Goal: Feedback & Contribution: Contribute content

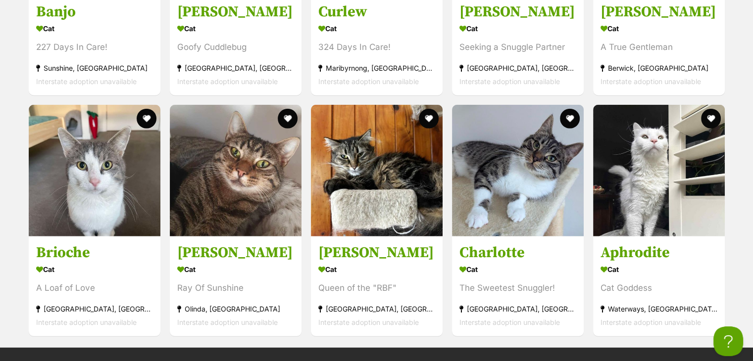
scroll to position [2746, 0]
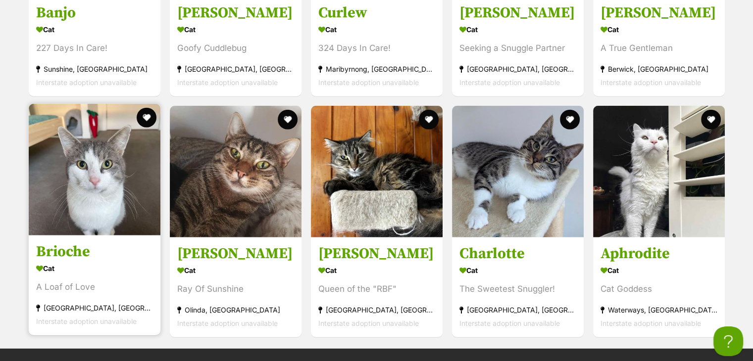
click at [111, 168] on img at bounding box center [95, 170] width 132 height 132
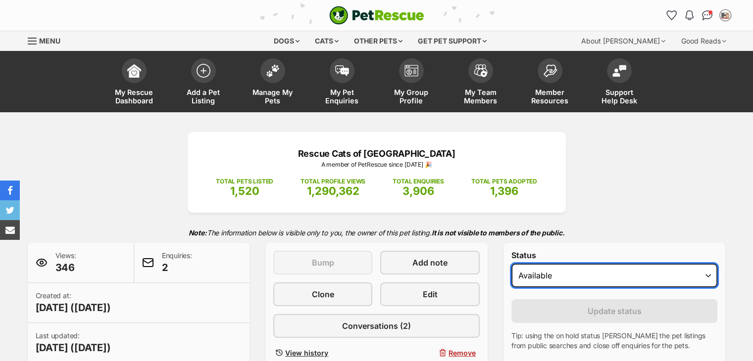
drag, startPoint x: 0, startPoint y: 0, endPoint x: 586, endPoint y: 280, distance: 649.7
click at [586, 280] on select "Draft - not available as listing has enquires Available On hold Adopted" at bounding box center [614, 276] width 206 height 24
select select "on_hold"
click at [511, 264] on select "Draft - not available as listing has enquires Available On hold Adopted" at bounding box center [614, 276] width 206 height 24
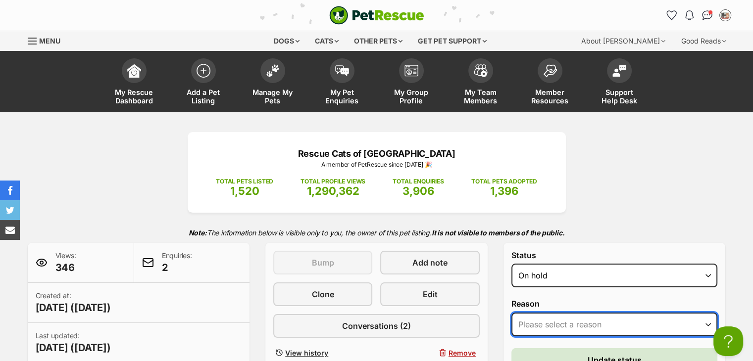
click at [598, 313] on select "Please select a reason Medical reasons Reviewing applications Adoption pending …" at bounding box center [614, 325] width 206 height 24
select select "adoption_pending"
click at [511, 313] on select "Please select a reason Medical reasons Reviewing applications Adoption pending …" at bounding box center [614, 325] width 206 height 24
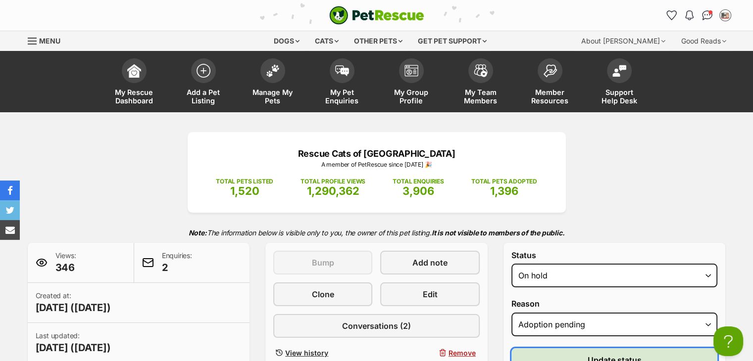
click at [569, 353] on button "Update status" at bounding box center [614, 360] width 206 height 24
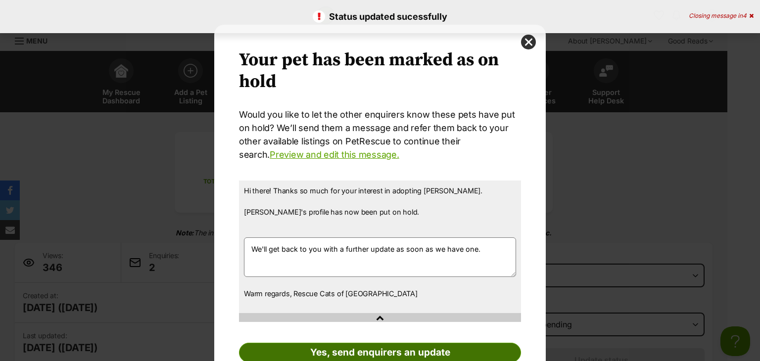
click at [375, 347] on link "Yes, send enquirers an update" at bounding box center [380, 353] width 282 height 20
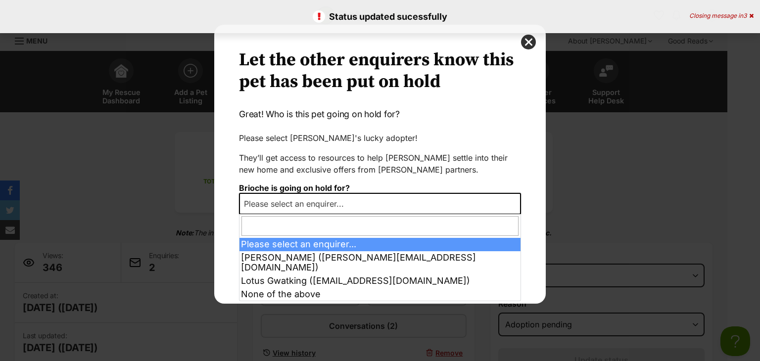
click at [375, 206] on span "Please select an enquirer..." at bounding box center [380, 204] width 282 height 22
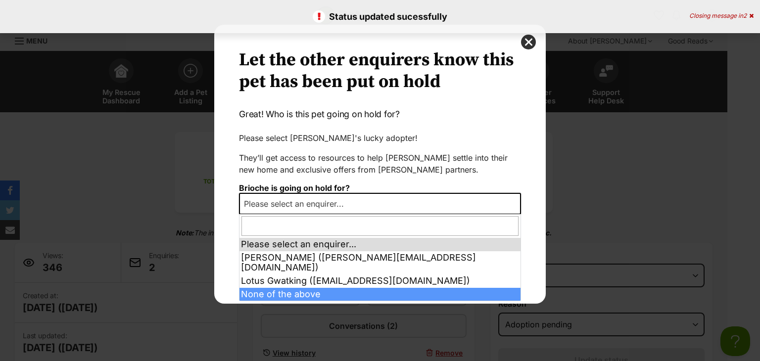
select select "other"
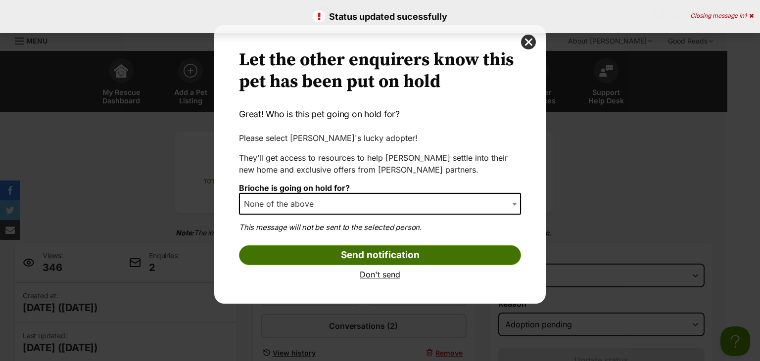
click at [331, 251] on input "Send notification" at bounding box center [380, 255] width 282 height 20
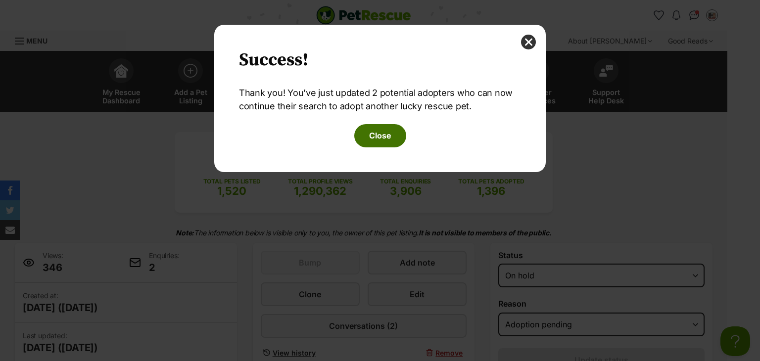
click at [383, 146] on div "Your pet has been marked as on hold Your pets have been marked as on hold Would…" at bounding box center [380, 98] width 332 height 147
click at [383, 146] on button "Close" at bounding box center [380, 135] width 52 height 23
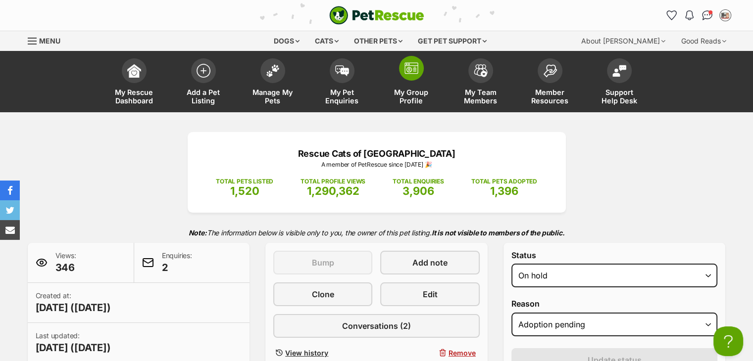
click at [407, 92] on span "My Group Profile" at bounding box center [411, 96] width 45 height 17
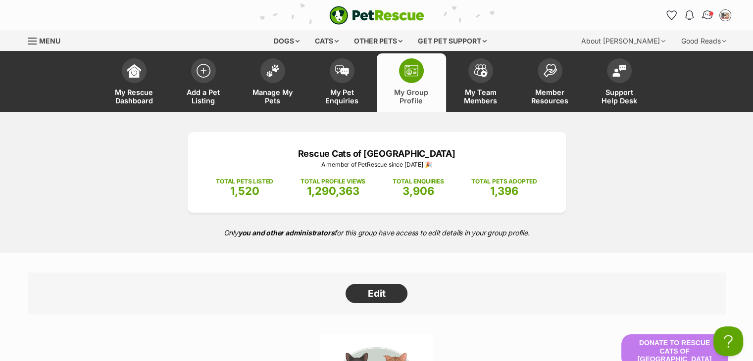
click at [703, 16] on img "Conversations" at bounding box center [706, 15] width 13 height 13
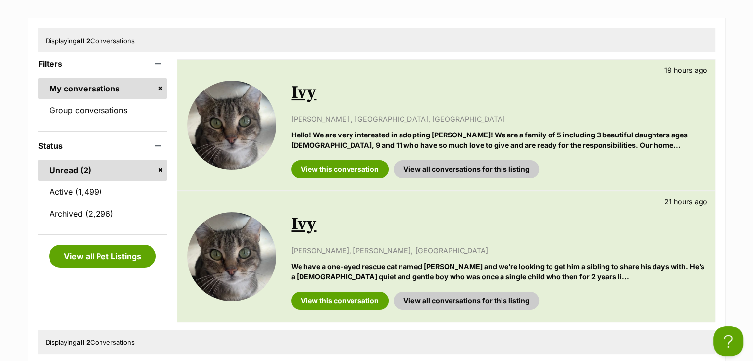
scroll to position [150, 0]
click at [101, 186] on link "Active (1,499)" at bounding box center [102, 192] width 129 height 21
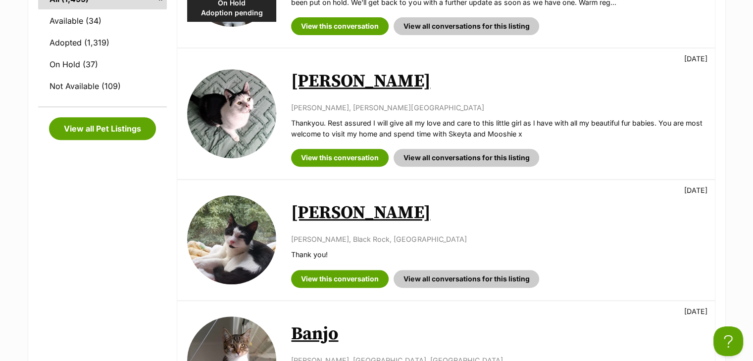
scroll to position [433, 0]
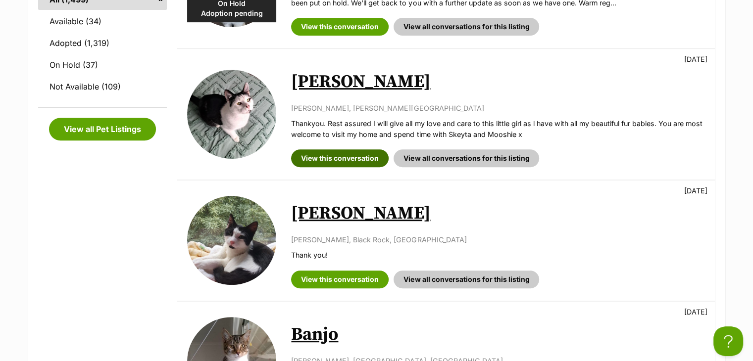
click at [362, 153] on link "View this conversation" at bounding box center [339, 158] width 97 height 18
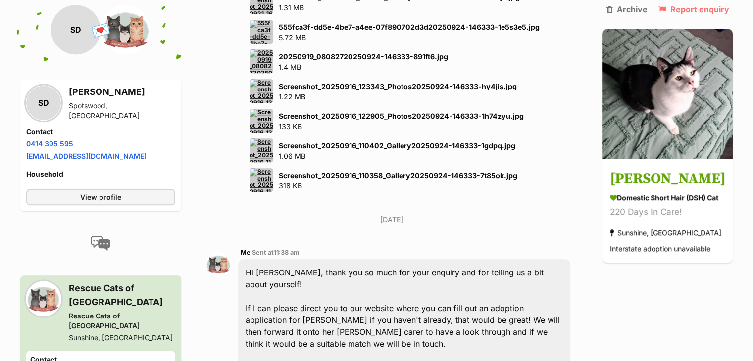
scroll to position [814, 0]
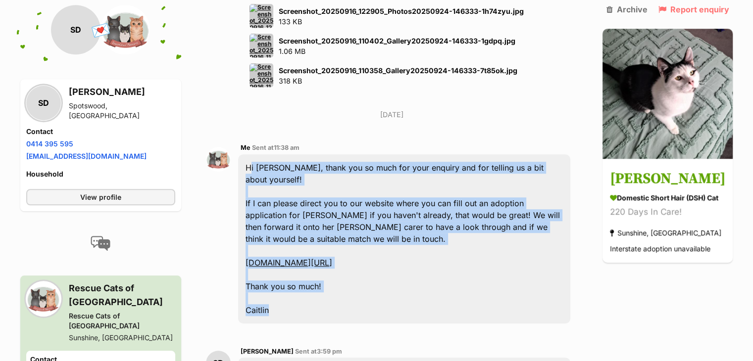
drag, startPoint x: 277, startPoint y: 257, endPoint x: 244, endPoint y: 130, distance: 131.3
click at [244, 154] on div "Hi [PERSON_NAME], thank you so much for your enquiry and for telling us a bit a…" at bounding box center [404, 238] width 332 height 169
copy div "Hi [PERSON_NAME], thank you so much for your enquiry and for telling us a bit a…"
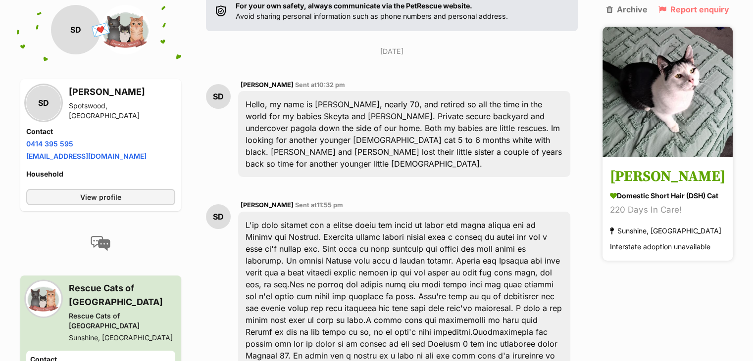
scroll to position [0, 0]
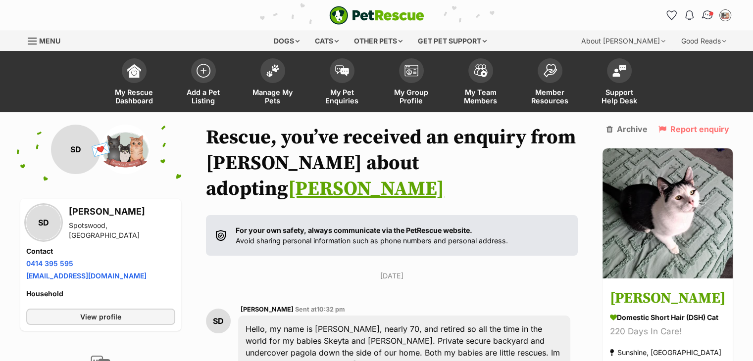
click at [709, 12] on img "Conversations" at bounding box center [706, 15] width 13 height 13
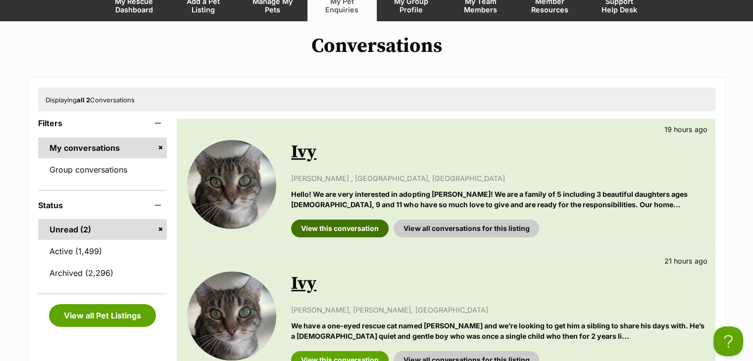
click at [336, 222] on link "View this conversation" at bounding box center [339, 229] width 97 height 18
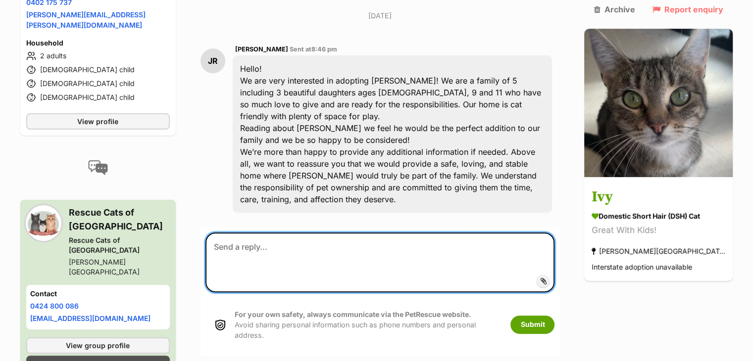
click at [324, 233] on textarea at bounding box center [379, 262] width 349 height 59
paste textarea "Hi [PERSON_NAME], thank you so much for your enquiry and for telling us a bit a…"
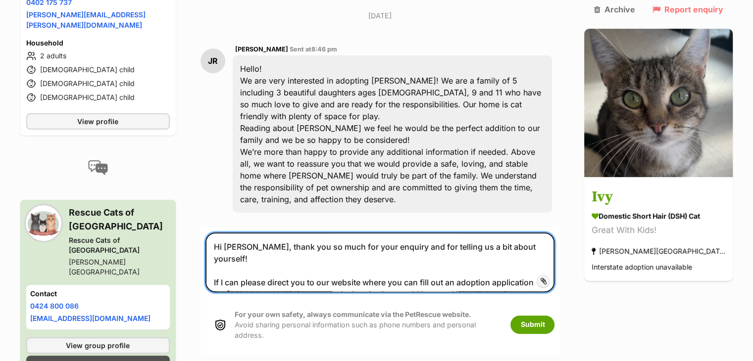
scroll to position [6, 0]
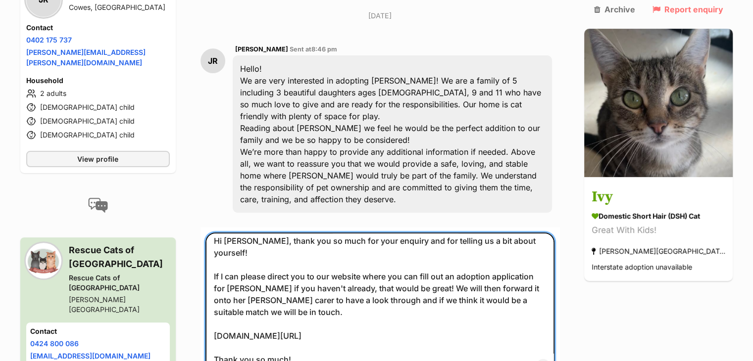
click at [251, 233] on textarea "Hi [PERSON_NAME], thank you so much for your enquiry and for telling us a bit a…" at bounding box center [379, 305] width 349 height 145
click at [242, 237] on textarea "Hi [PERSON_NAME], thank you so much for your enquiry and for telling us a bit a…" at bounding box center [379, 305] width 349 height 145
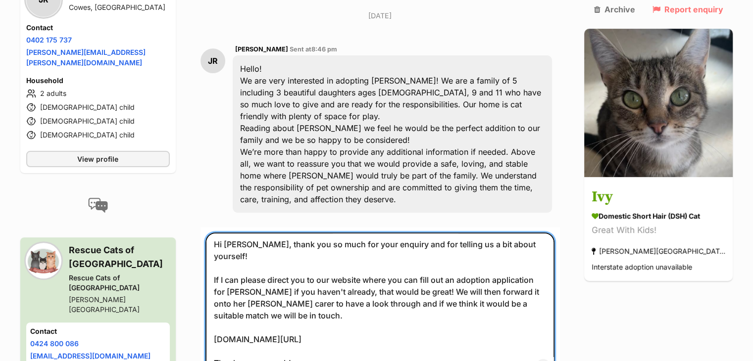
drag, startPoint x: 272, startPoint y: 330, endPoint x: 209, endPoint y: 204, distance: 140.5
click at [209, 228] on form "Hi [PERSON_NAME], thank you so much for your enquiry and for telling us a bit a…" at bounding box center [379, 334] width 359 height 213
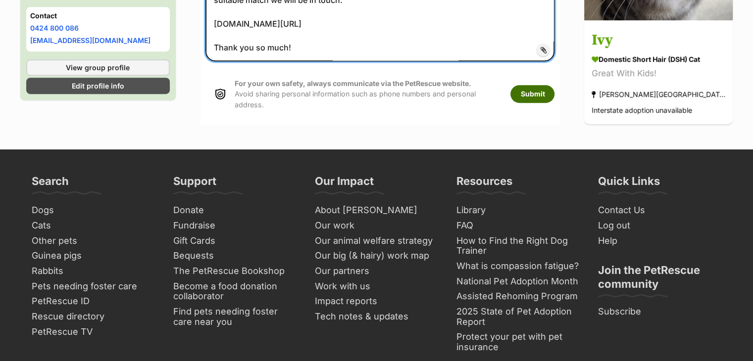
type textarea "Hi [PERSON_NAME], thank you so much for your enquiry and for telling us a bit a…"
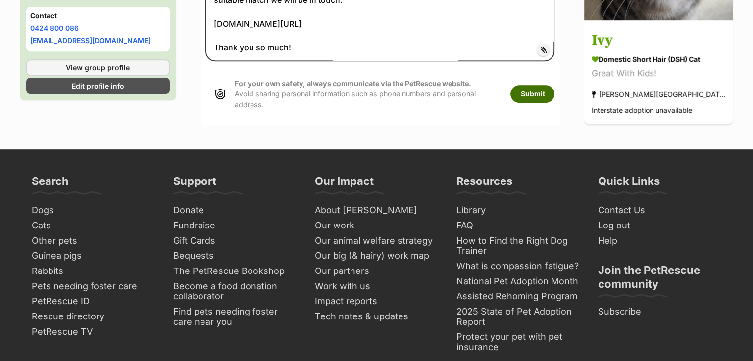
click at [554, 85] on button "Submit" at bounding box center [532, 94] width 44 height 18
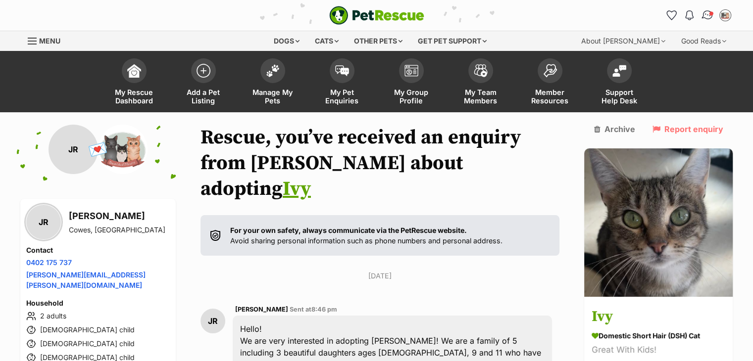
click at [707, 16] on img "Conversations" at bounding box center [706, 15] width 13 height 13
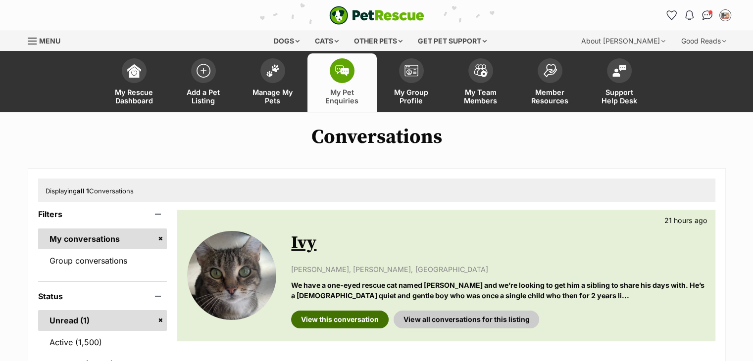
click at [342, 316] on link "View this conversation" at bounding box center [339, 320] width 97 height 18
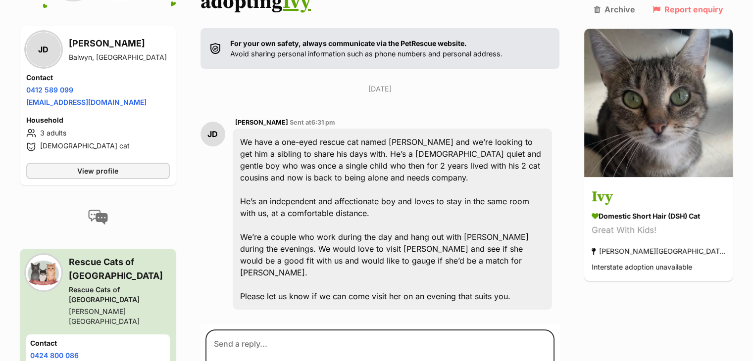
scroll to position [188, 0]
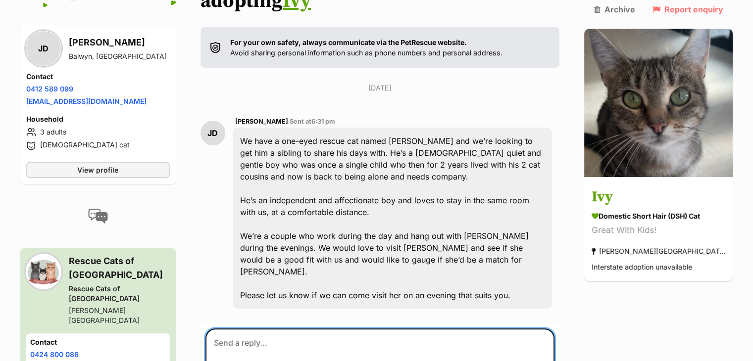
click at [333, 329] on textarea at bounding box center [379, 358] width 349 height 59
paste textarea "Hi [PERSON_NAME], thank you so much for your enquiry and for telling us a bit a…"
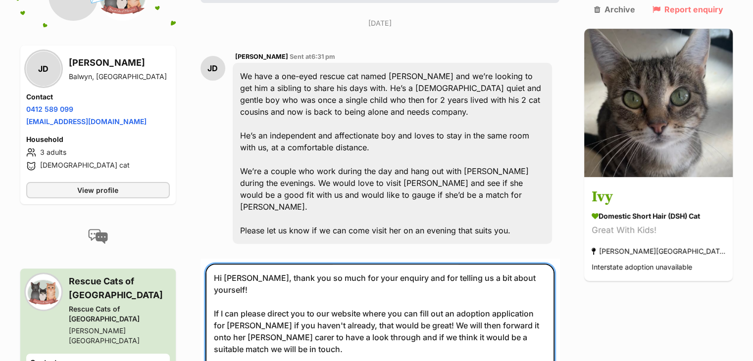
scroll to position [255, 0]
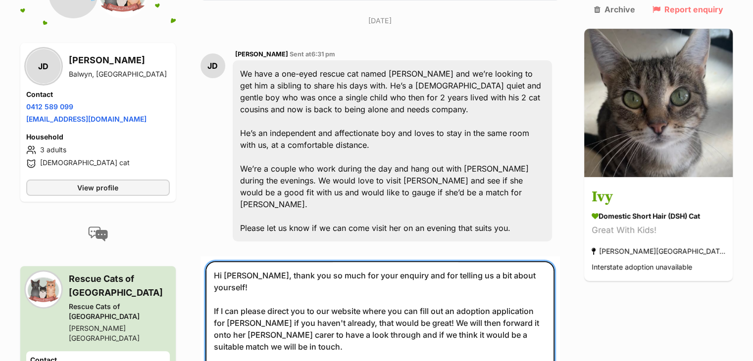
click at [256, 261] on textarea "Hi [PERSON_NAME], thank you so much for your enquiry and for telling us a bit a…" at bounding box center [379, 333] width 349 height 145
type textarea "Hi [PERSON_NAME], thank you so much for your enquiry and for telling us a bit a…"
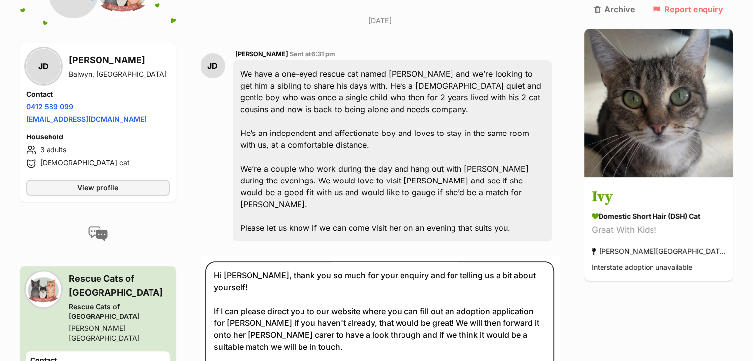
click at [689, 306] on div "Back to all conversations 💌 Conversation participant details JD [PERSON_NAME] […" at bounding box center [377, 169] width 728 height 600
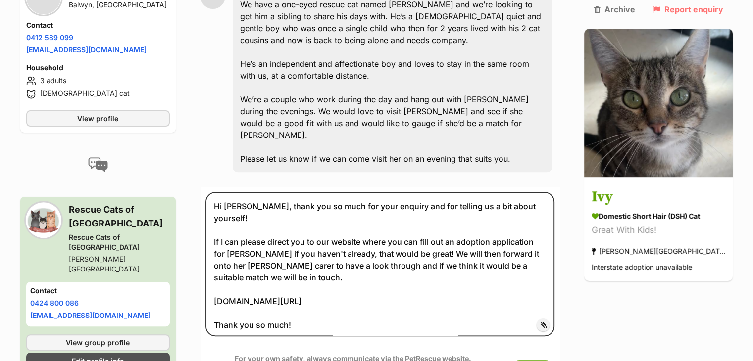
scroll to position [325, 0]
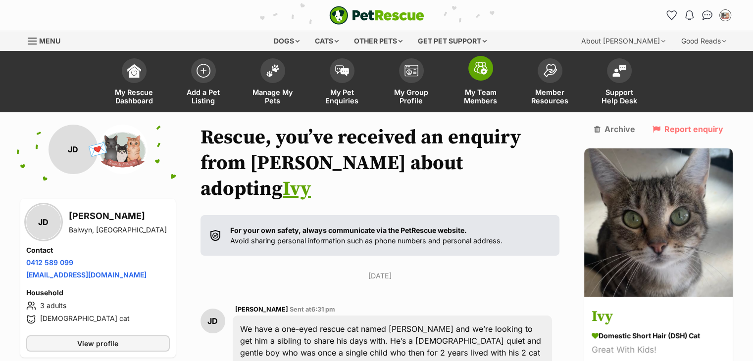
click at [485, 87] on link "My Team Members" at bounding box center [480, 82] width 69 height 59
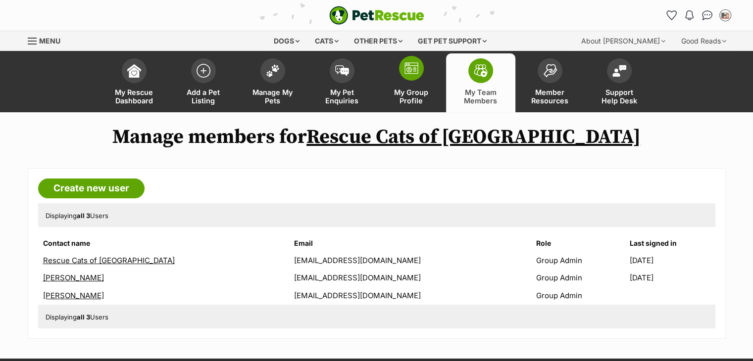
click at [428, 90] on span "My Group Profile" at bounding box center [411, 96] width 45 height 17
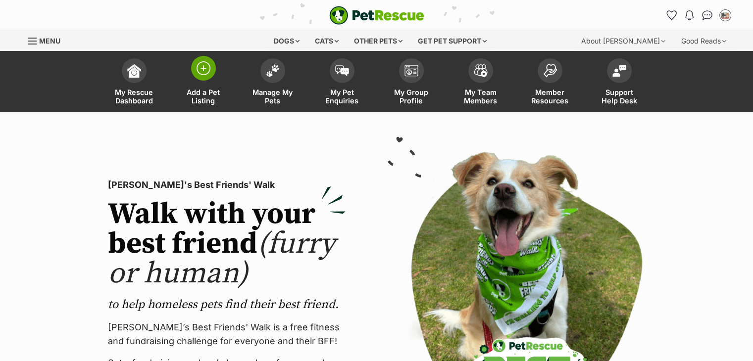
drag, startPoint x: 0, startPoint y: 0, endPoint x: 198, endPoint y: 91, distance: 218.1
click at [198, 91] on span "Add a Pet Listing" at bounding box center [203, 96] width 45 height 17
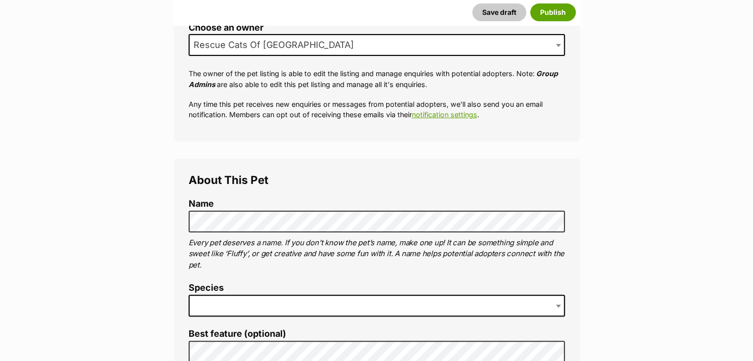
scroll to position [232, 0]
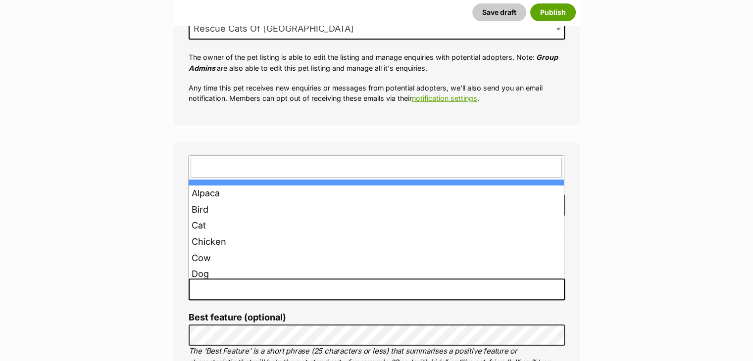
click at [305, 286] on span at bounding box center [377, 290] width 376 height 22
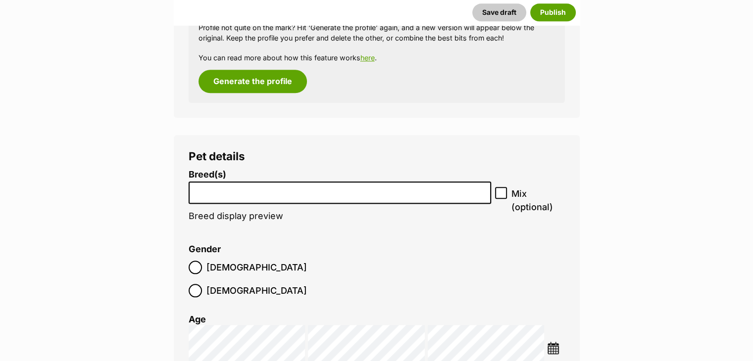
scroll to position [1085, 0]
click at [260, 199] on span at bounding box center [340, 192] width 303 height 22
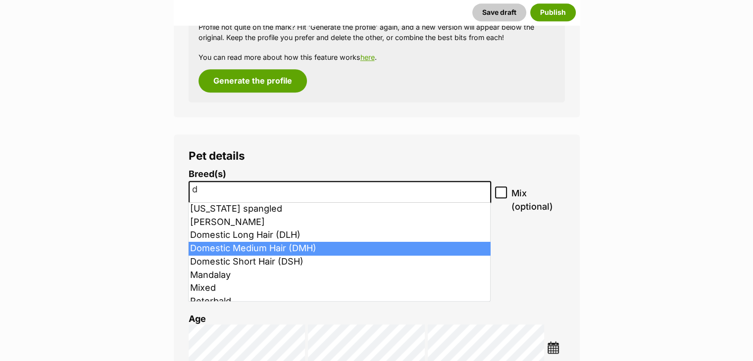
scroll to position [46, 0]
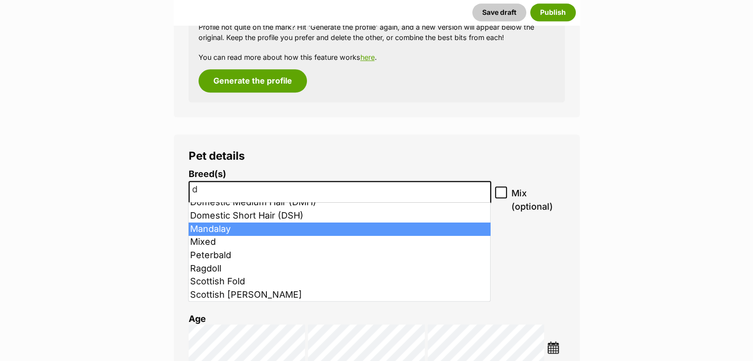
type input "d"
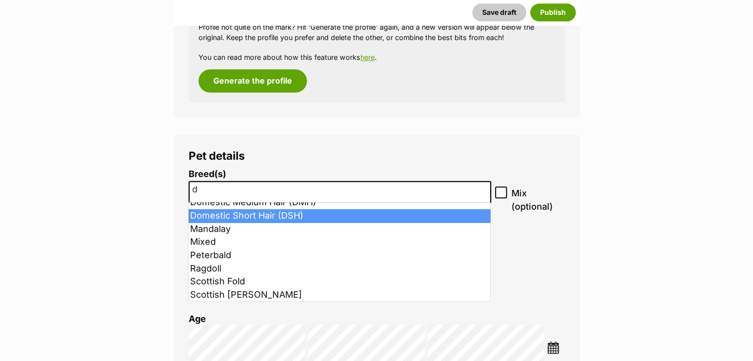
select select "252102"
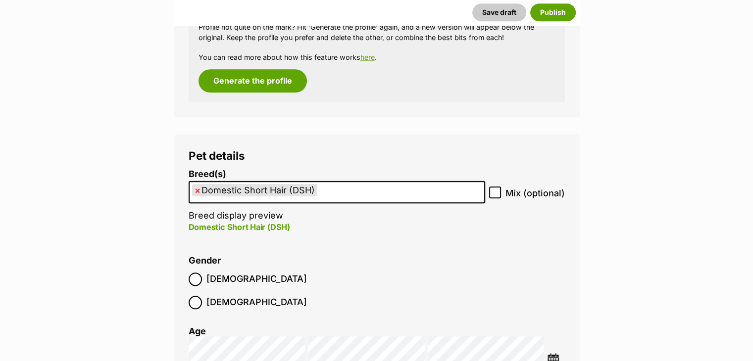
click at [204, 279] on label "Male" at bounding box center [248, 279] width 118 height 13
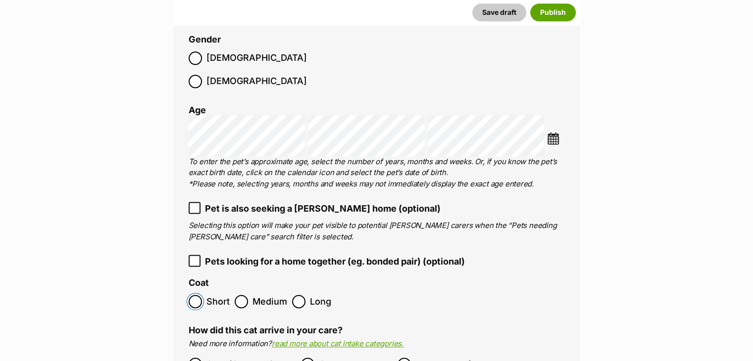
scroll to position [1307, 0]
click at [194, 257] on icon at bounding box center [194, 260] width 7 height 7
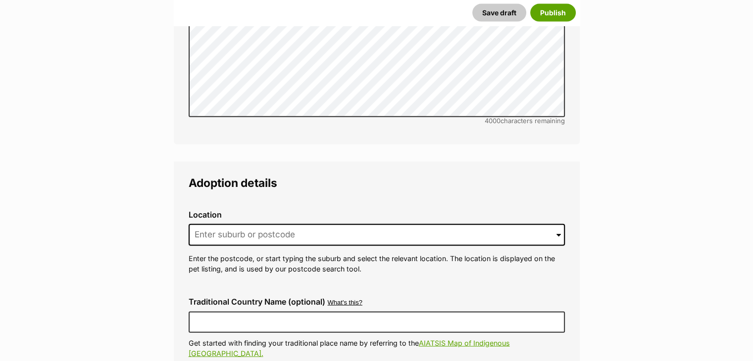
scroll to position [2266, 0]
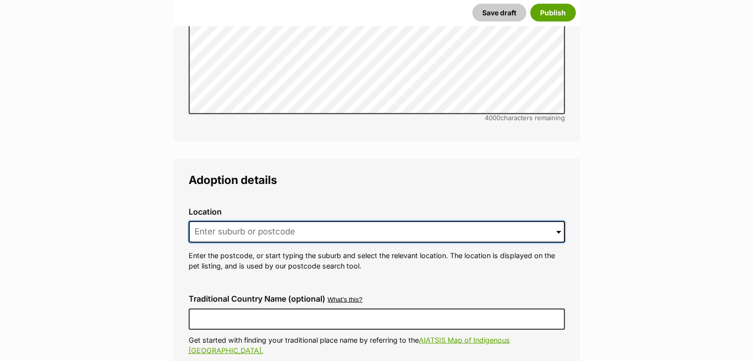
click at [251, 221] on input at bounding box center [377, 232] width 376 height 22
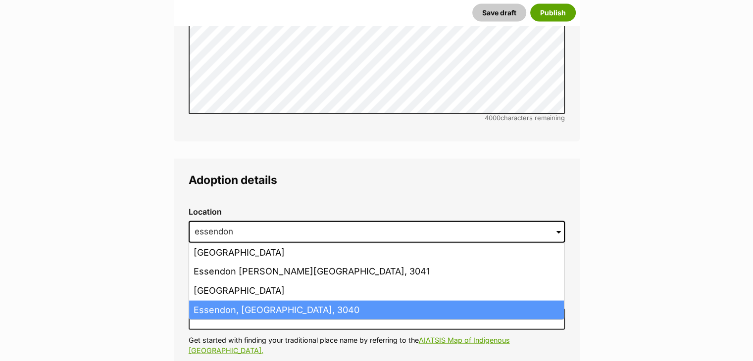
click at [250, 301] on li "Essendon, Victoria, 3040" at bounding box center [376, 310] width 375 height 19
type input "Essendon, Victoria, 3040"
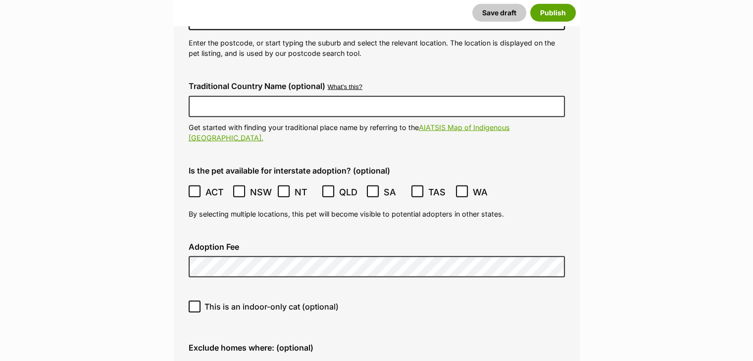
scroll to position [2616, 0]
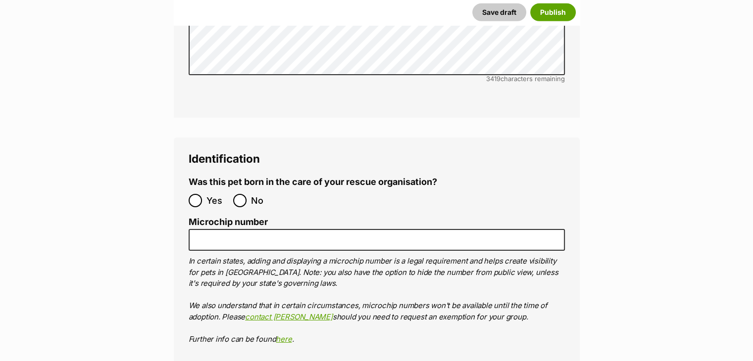
scroll to position [3234, 0]
click at [247, 195] on label "No" at bounding box center [253, 201] width 40 height 13
click at [246, 195] on input "No" at bounding box center [239, 201] width 13 height 13
radio input "true"
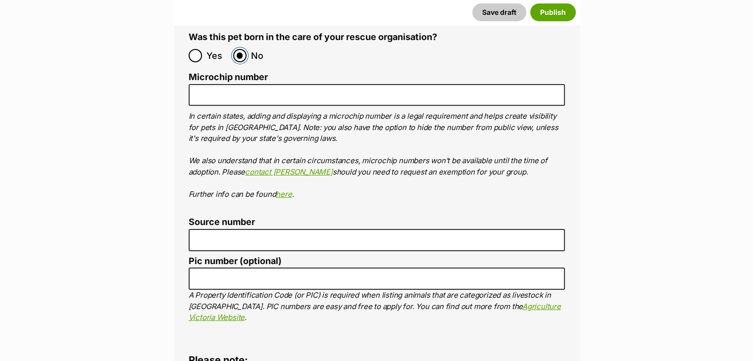
scroll to position [3383, 0]
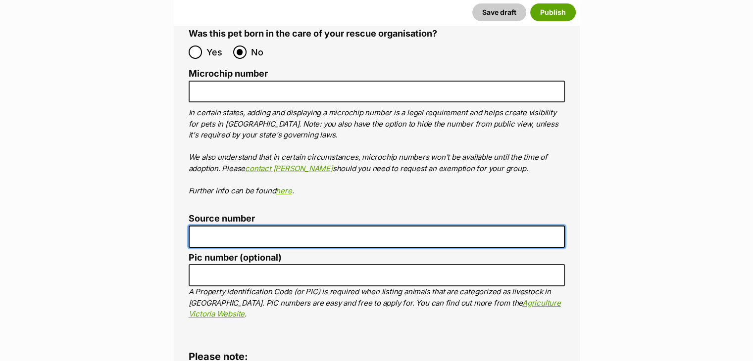
click at [249, 226] on input "Source number" at bounding box center [377, 237] width 376 height 22
type input "RE263522"
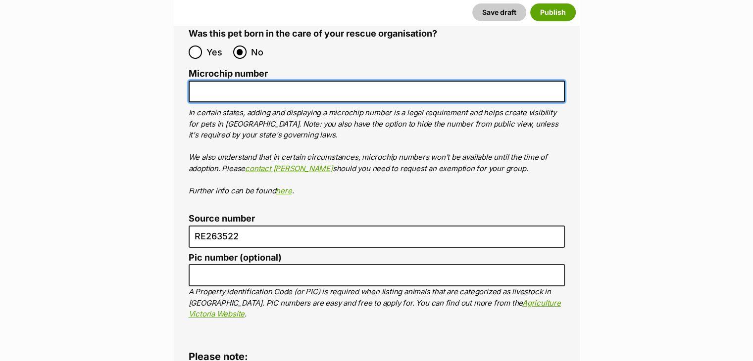
click at [282, 81] on input "Microchip number" at bounding box center [377, 92] width 376 height 22
paste input "956000018343148"
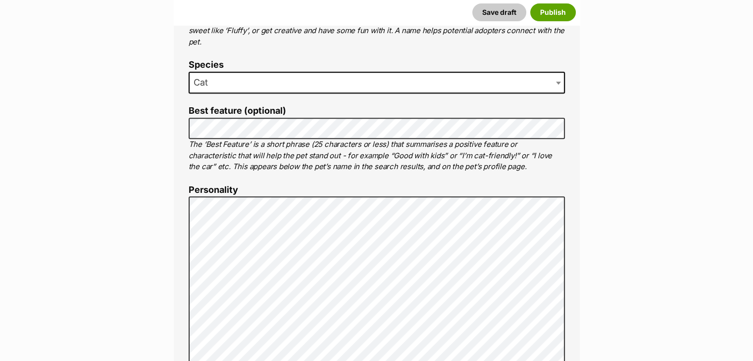
scroll to position [389, 0]
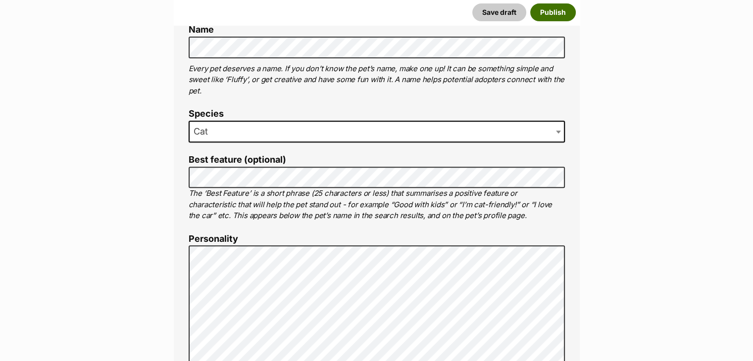
type input "956000018343148"
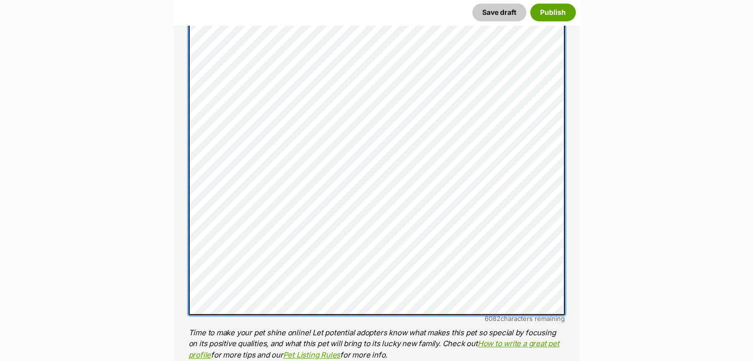
scroll to position [713, 0]
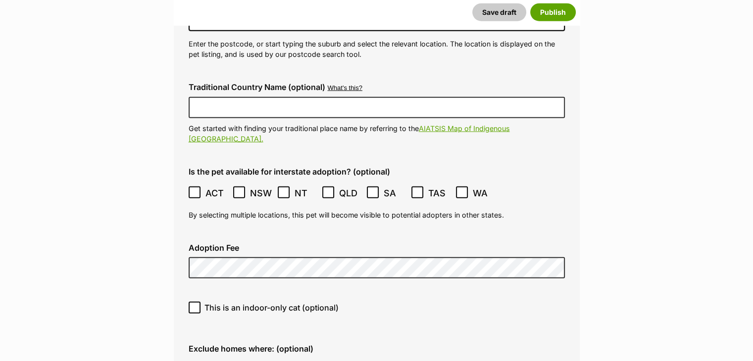
scroll to position [2692, 0]
click at [555, 12] on button "Publish" at bounding box center [553, 12] width 46 height 18
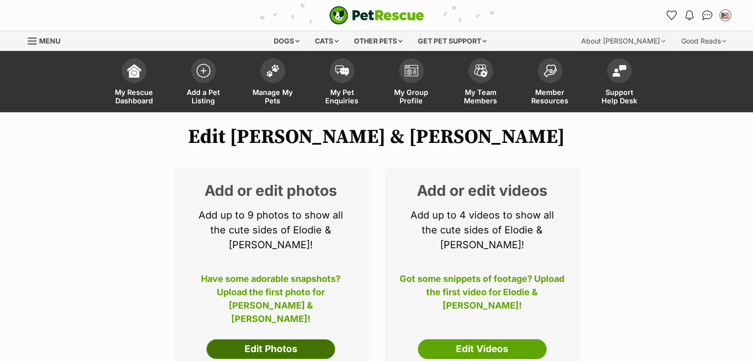
click at [281, 341] on link "Edit Photos" at bounding box center [270, 350] width 129 height 20
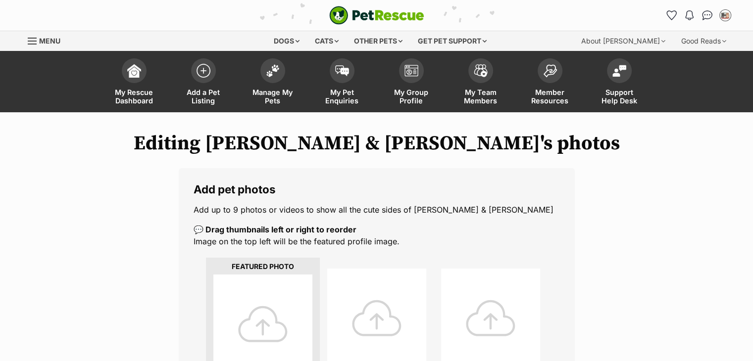
click at [239, 313] on div at bounding box center [262, 324] width 99 height 99
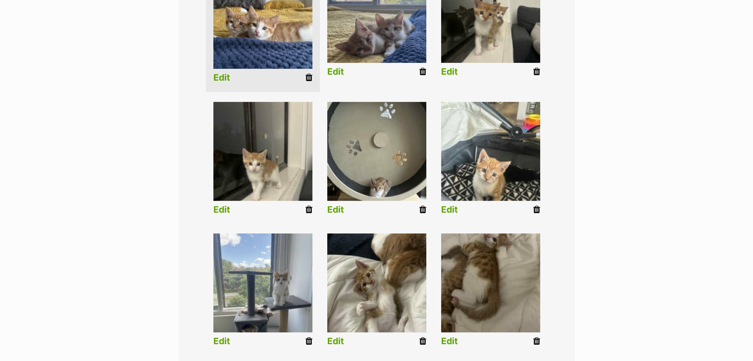
scroll to position [413, 0]
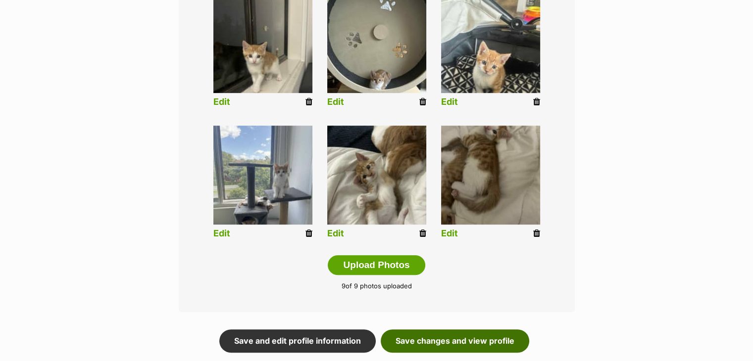
click at [450, 340] on link "Save changes and view profile" at bounding box center [455, 341] width 148 height 23
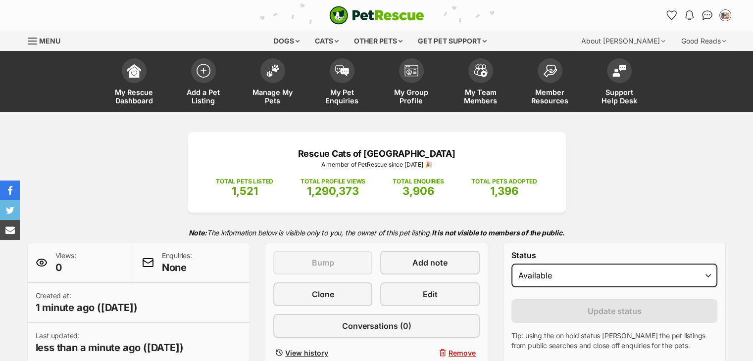
click at [424, 95] on span "My Group Profile" at bounding box center [411, 96] width 45 height 17
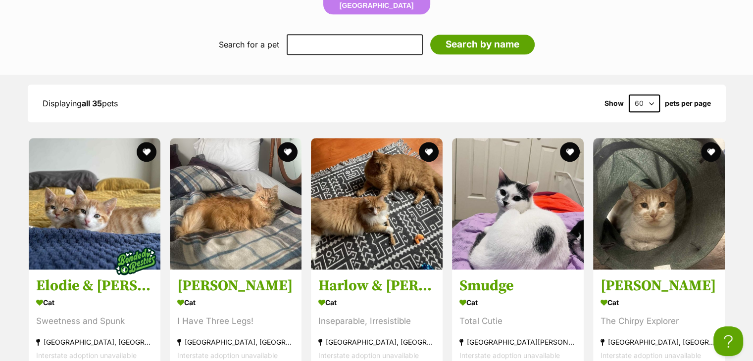
scroll to position [1287, 0]
